Goal: Information Seeking & Learning: Learn about a topic

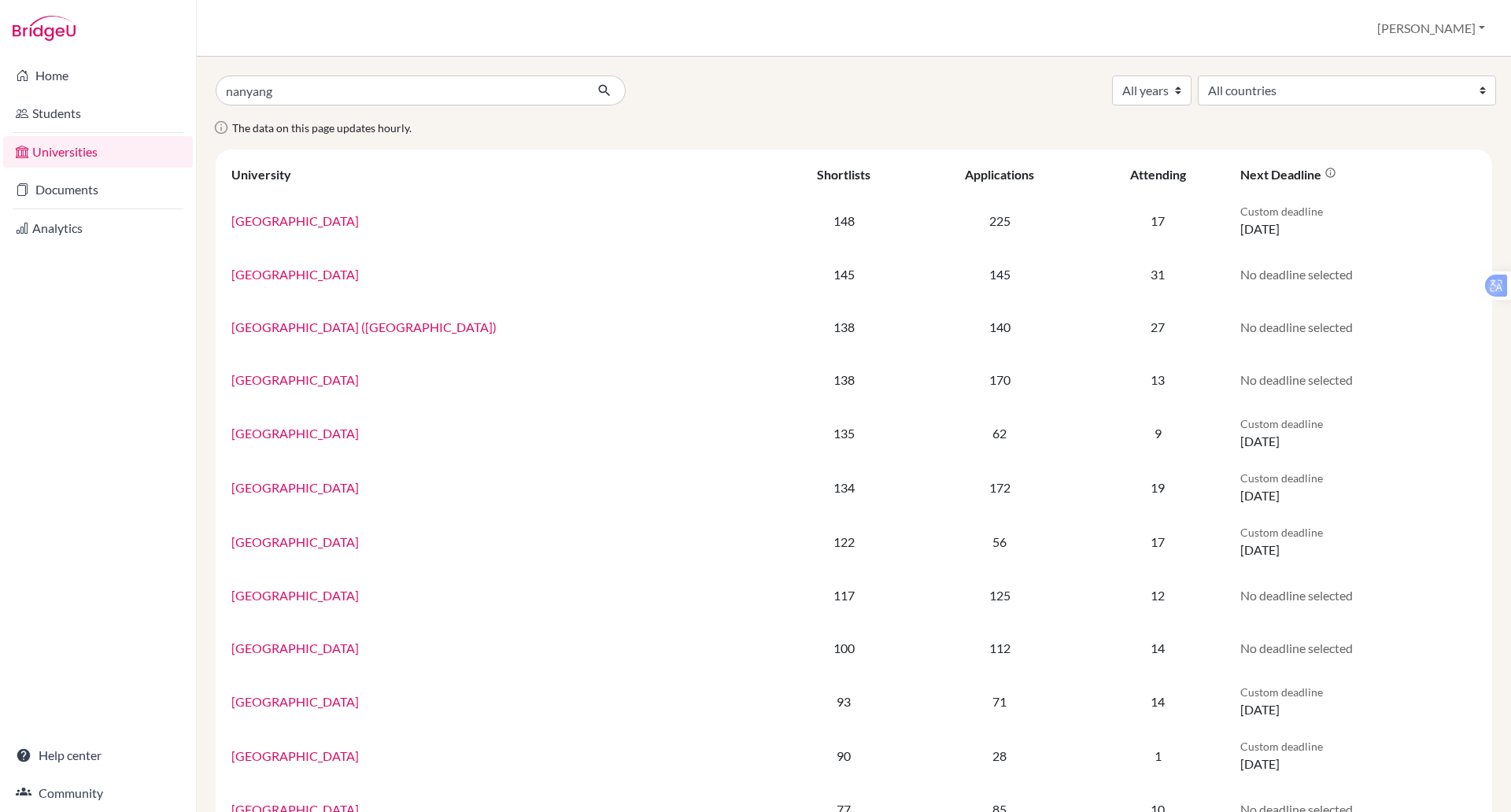
type input "nanyang"
click at [584, 76] on button "submit" at bounding box center [605, 90] width 42 height 30
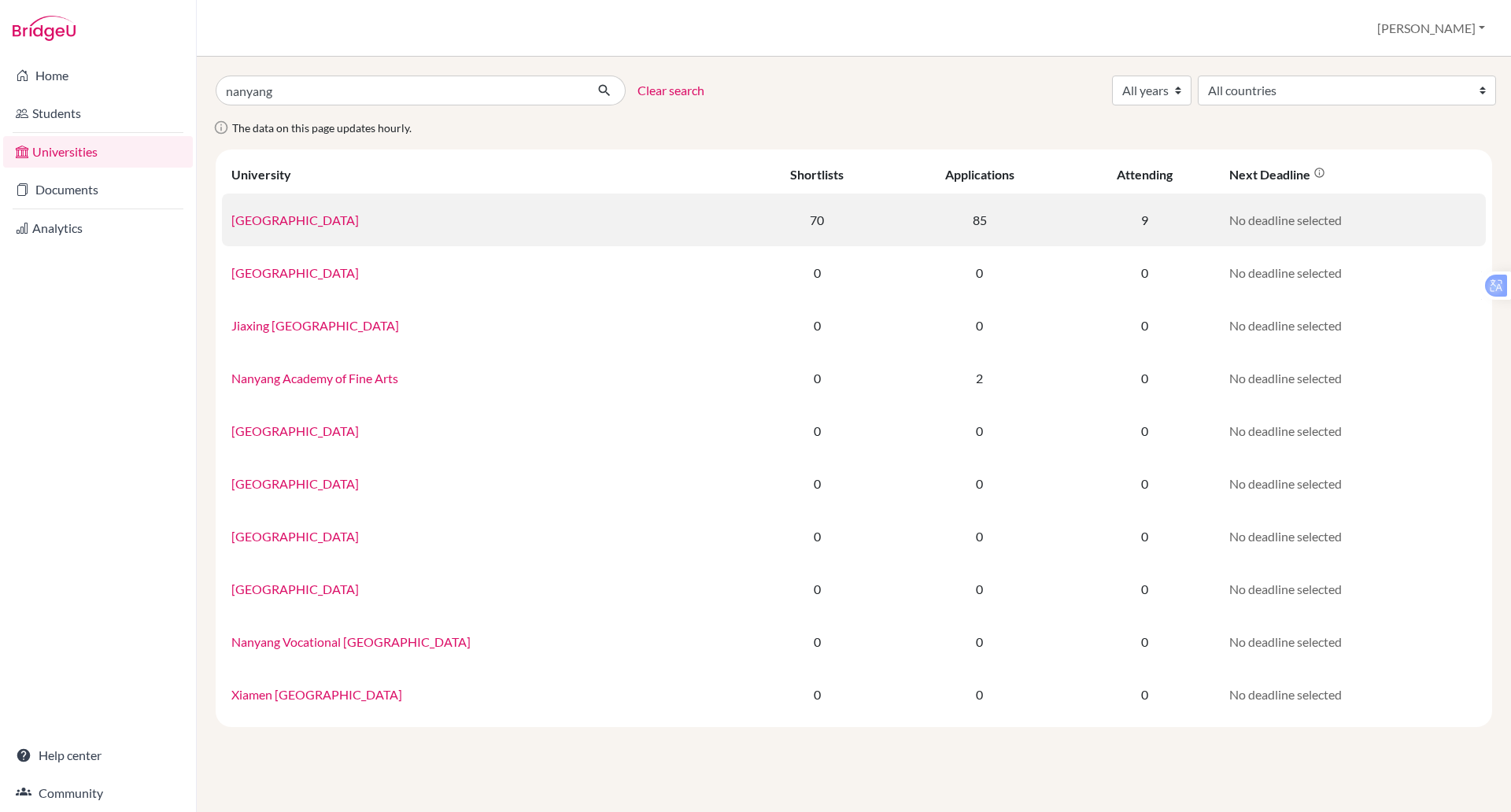
click at [346, 216] on link "[GEOGRAPHIC_DATA]" at bounding box center [294, 219] width 127 height 15
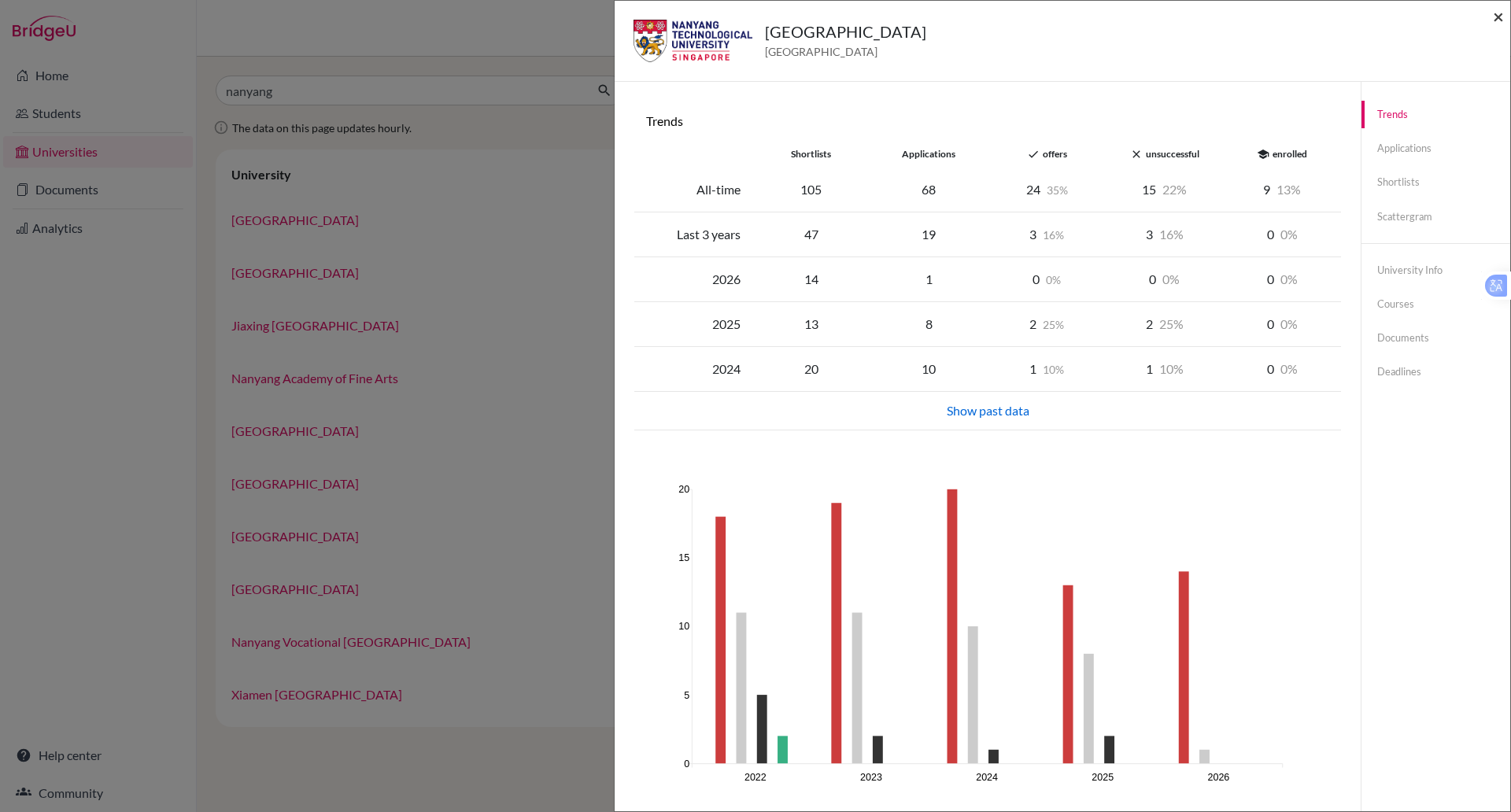
click at [1497, 15] on span "×" at bounding box center [1498, 15] width 11 height 23
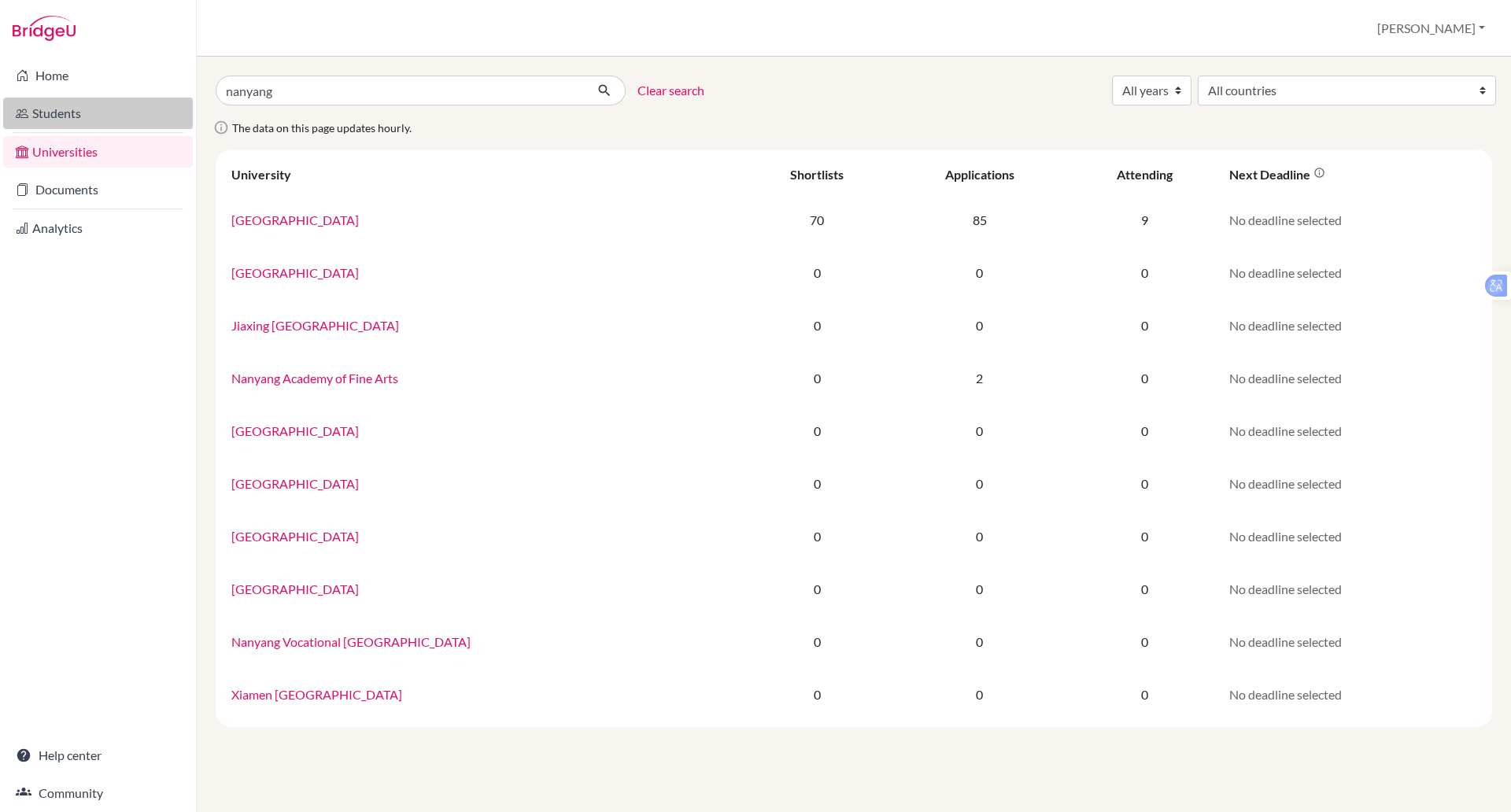
click at [8, 107] on link "Students" at bounding box center [97, 113] width 190 height 32
click at [33, 103] on link "Students" at bounding box center [97, 113] width 190 height 32
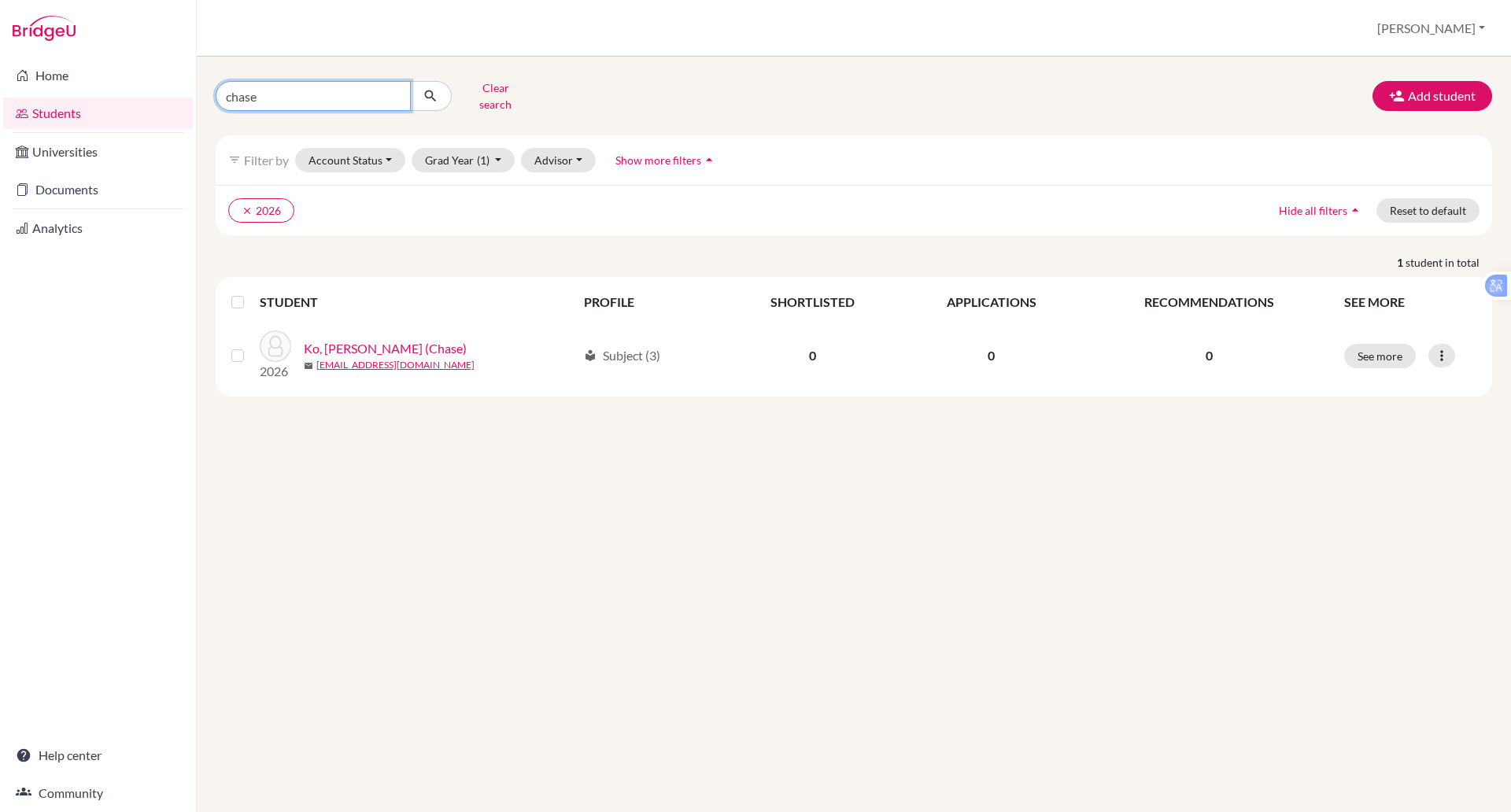
drag, startPoint x: 0, startPoint y: 0, endPoint x: 268, endPoint y: 90, distance: 282.7
click at [268, 90] on input "chase" at bounding box center [313, 96] width 195 height 30
type input "c"
type input "anvvita"
click button "submit" at bounding box center [431, 96] width 42 height 30
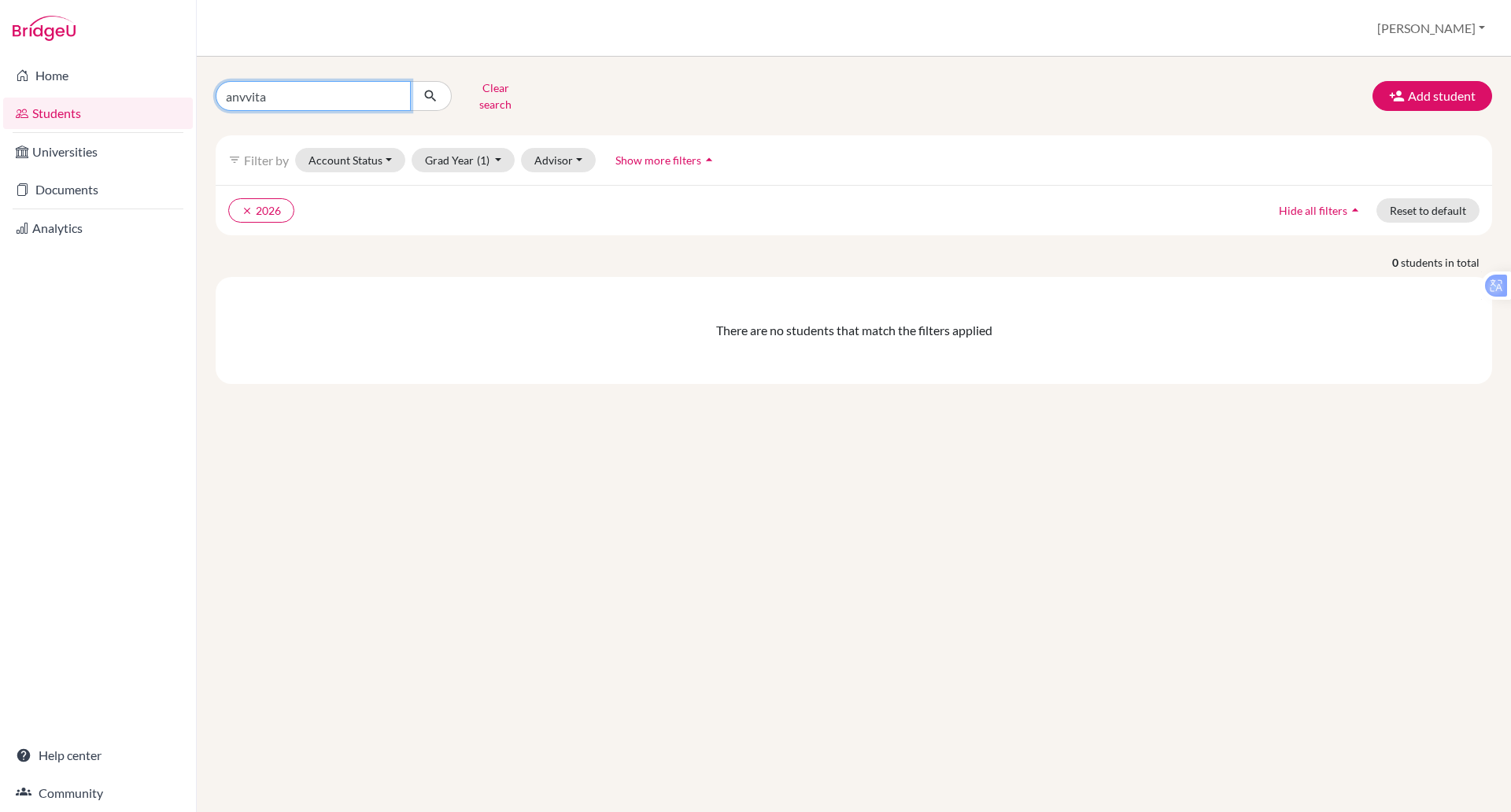
click at [297, 97] on input "anvvita" at bounding box center [313, 96] width 195 height 30
type input "anv"
click button "submit" at bounding box center [431, 96] width 42 height 30
click at [258, 205] on button "clear 2026" at bounding box center [261, 210] width 66 height 24
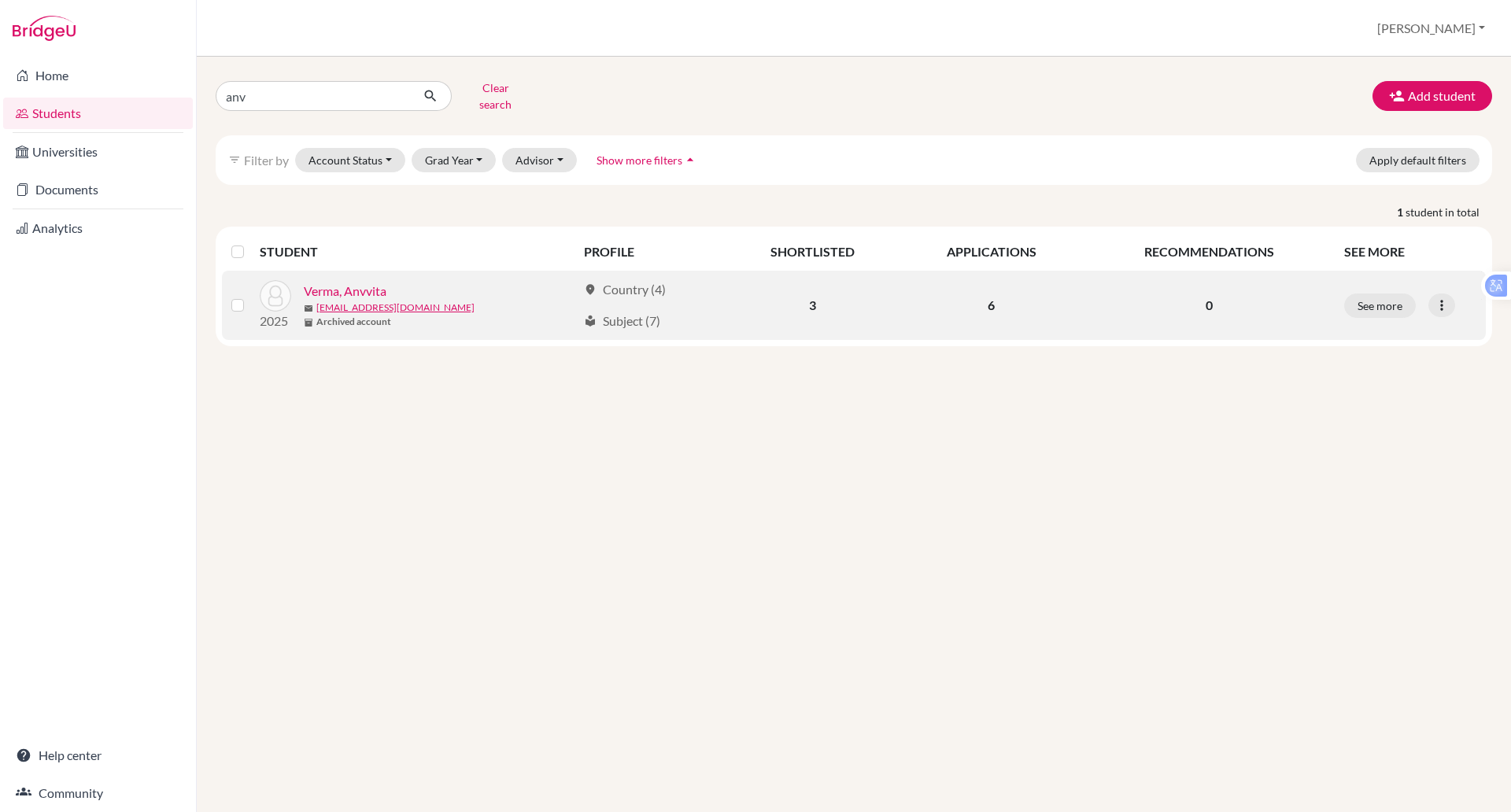
click at [352, 281] on link "Verma, Anvvita" at bounding box center [345, 291] width 83 height 19
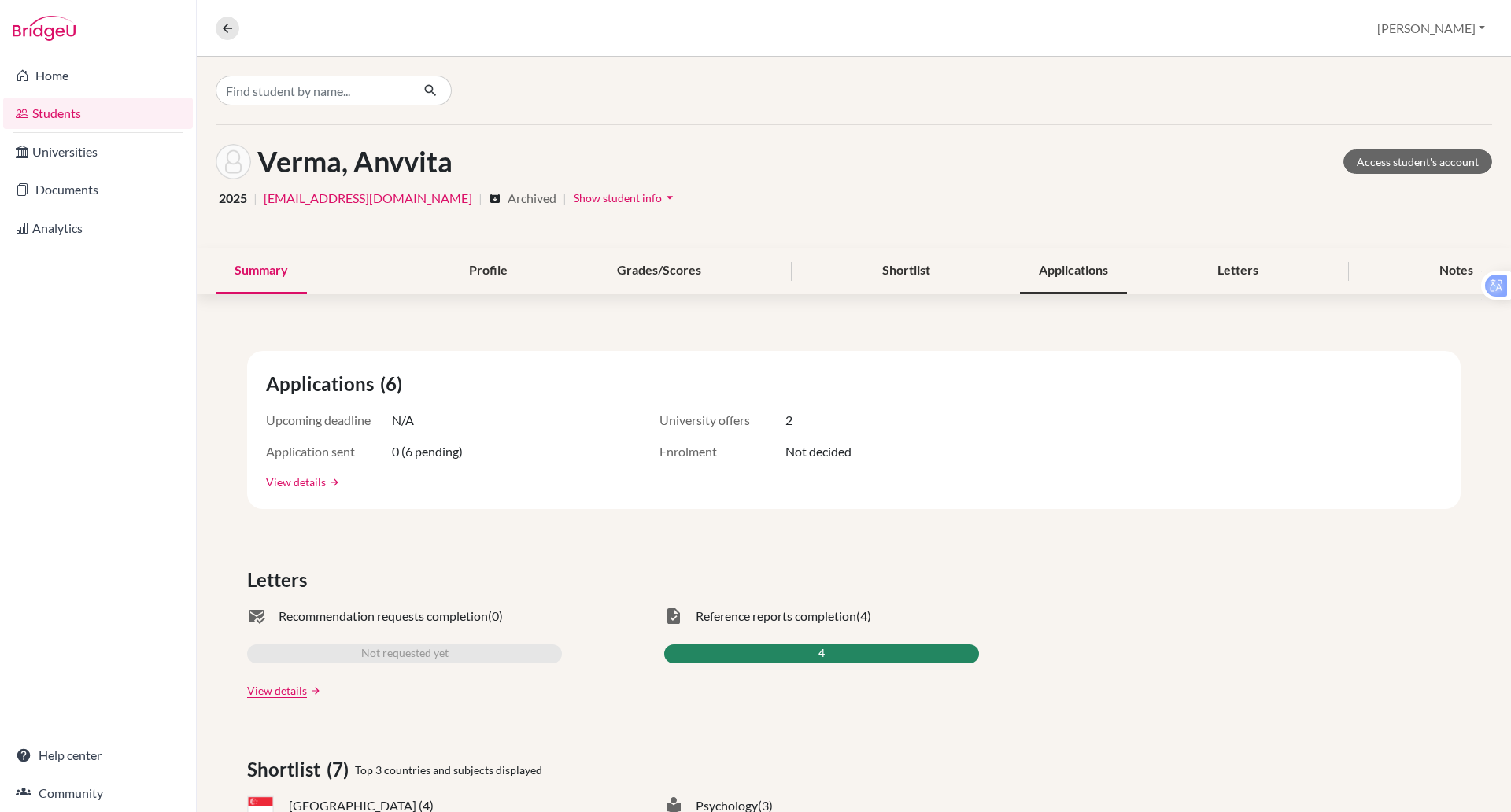
click at [1080, 268] on div "Applications" at bounding box center [1073, 271] width 107 height 46
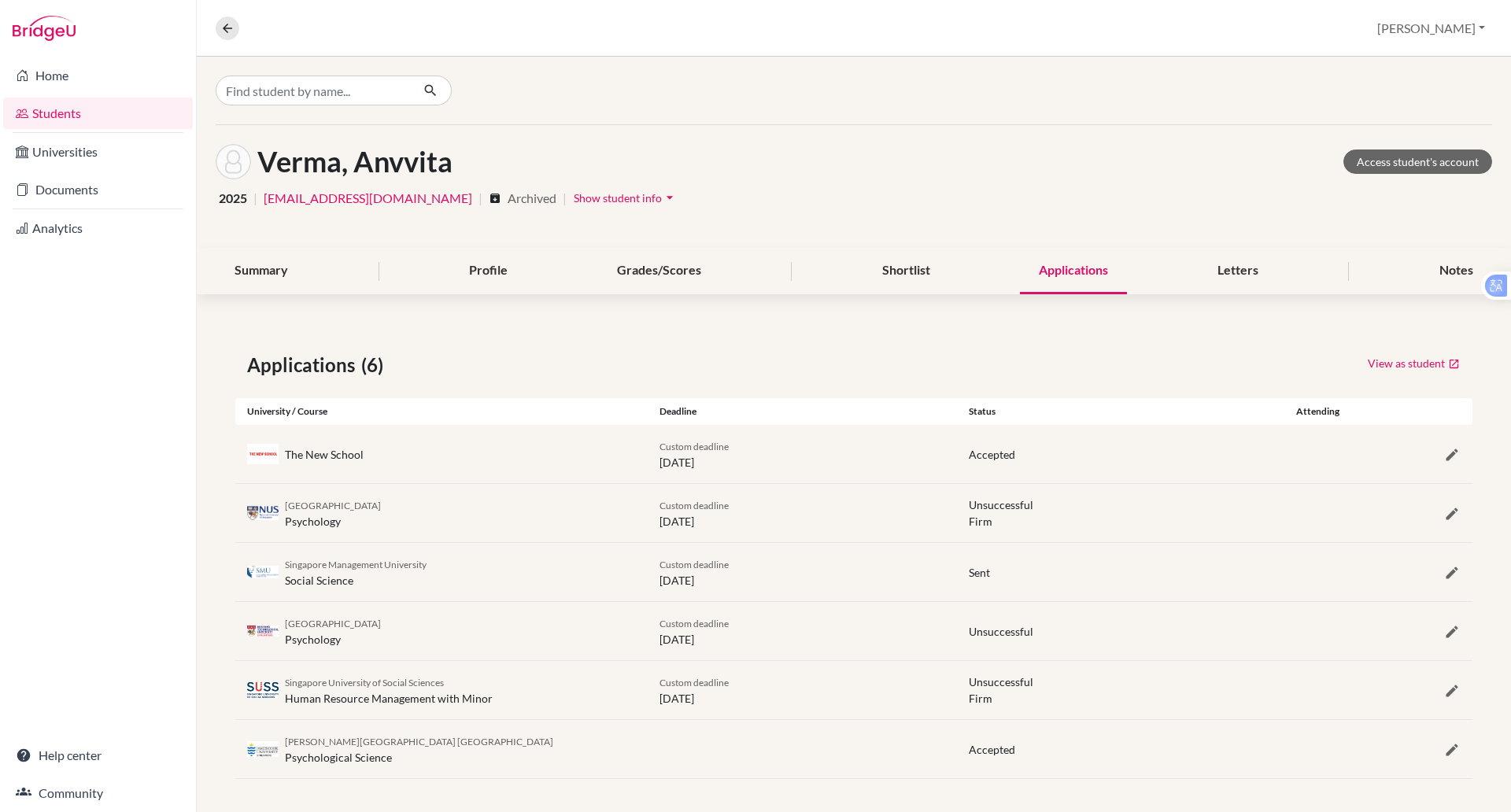
scroll to position [5, 0]
